Goal: Find specific page/section: Find specific page/section

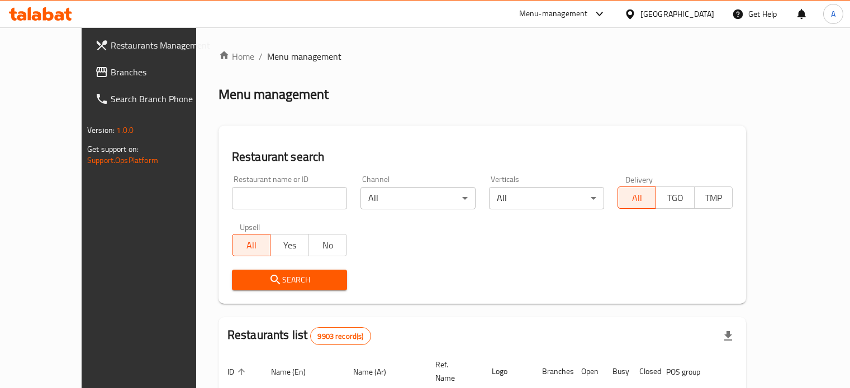
click at [277, 201] on div "Home / Menu management Menu management Restaurant search Restaurant name or ID …" at bounding box center [481, 373] width 527 height 647
click at [266, 198] on input "search" at bounding box center [289, 198] width 115 height 22
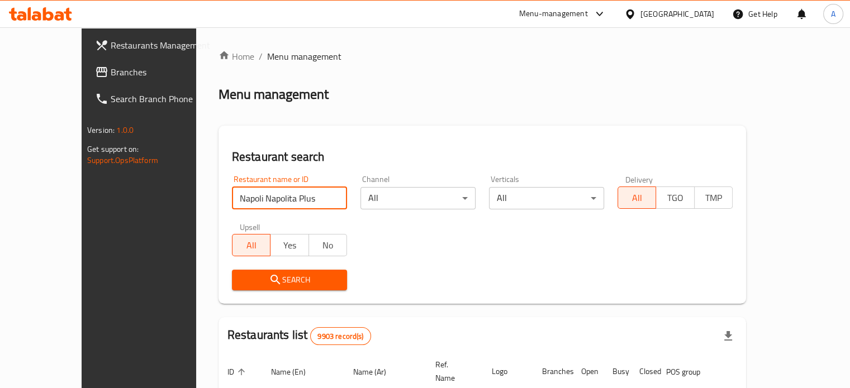
click button "Search" at bounding box center [289, 280] width 115 height 21
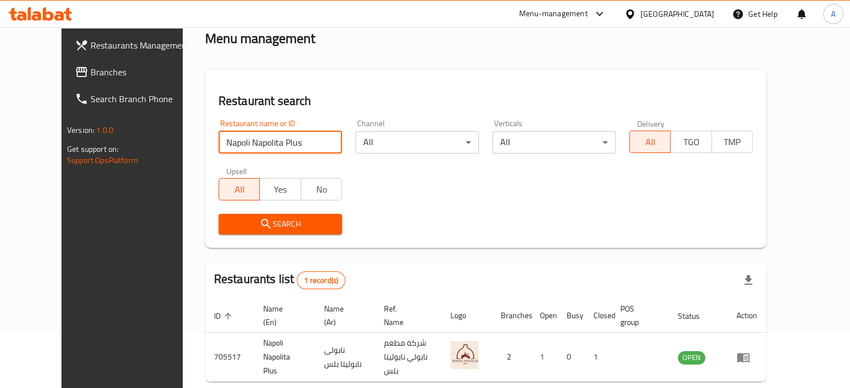
scroll to position [101, 0]
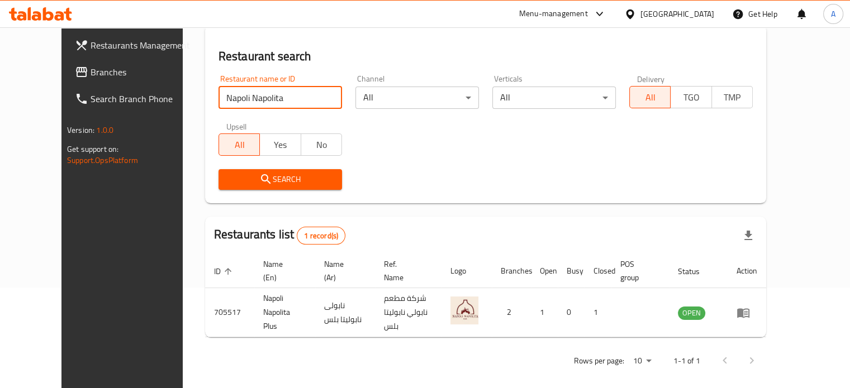
type input "Napoli Napolita"
click button "Search" at bounding box center [279, 179] width 123 height 21
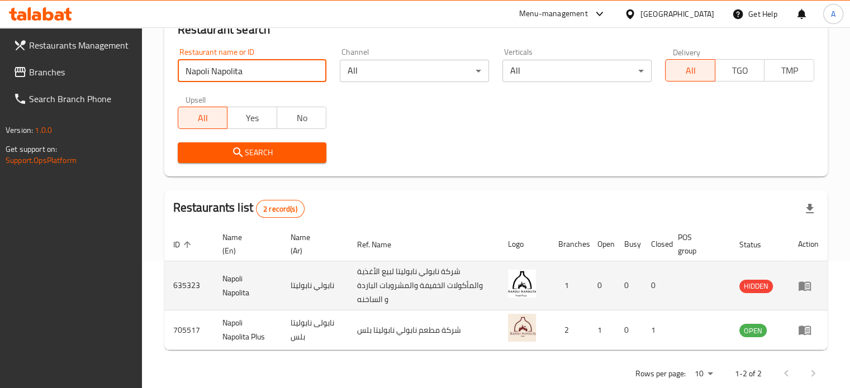
scroll to position [149, 0]
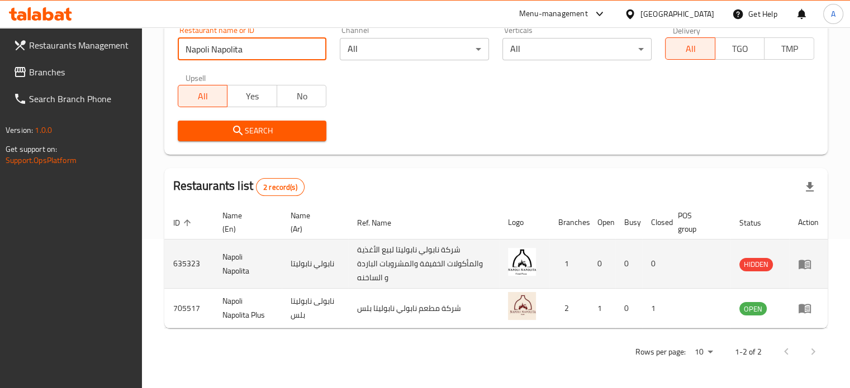
click at [232, 260] on td "Napoli Napolita" at bounding box center [247, 264] width 69 height 49
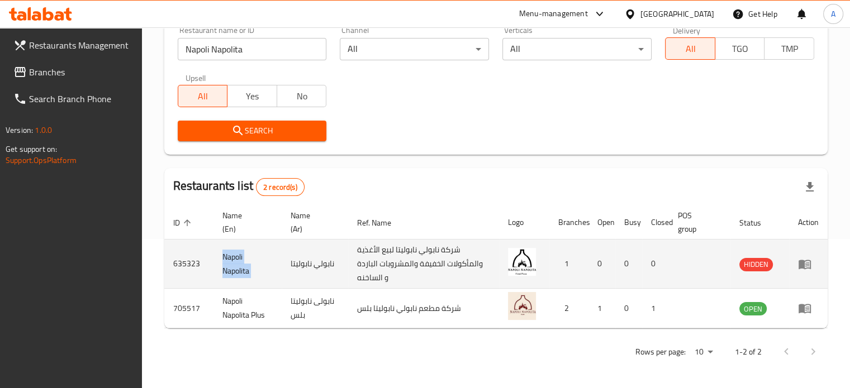
click at [232, 260] on td "Napoli Napolita" at bounding box center [247, 264] width 69 height 49
copy td "Napoli Napolita"
